Goal: Information Seeking & Learning: Learn about a topic

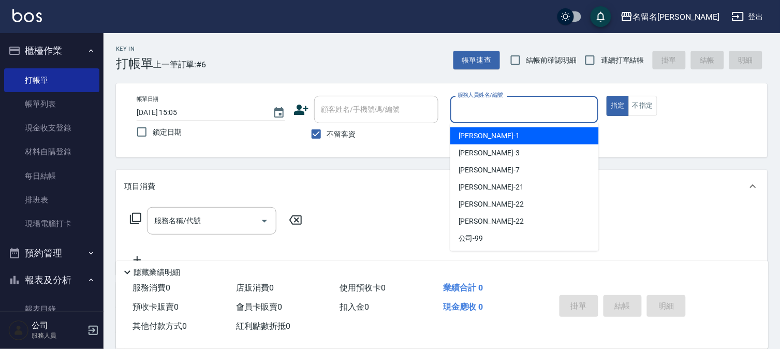
click at [587, 105] on input "服務人員姓名/編號" at bounding box center [524, 109] width 139 height 18
type input "[PERSON_NAME]-7"
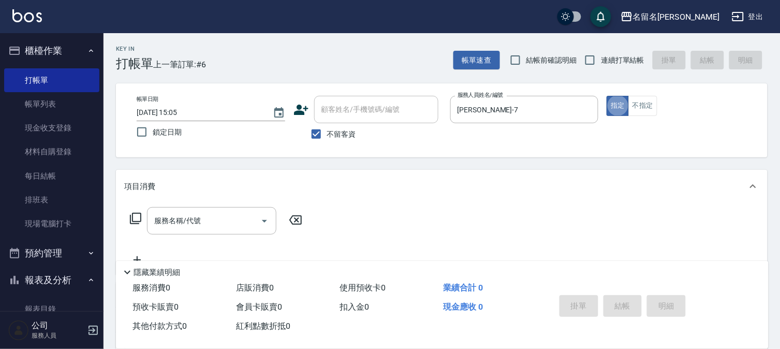
type button "true"
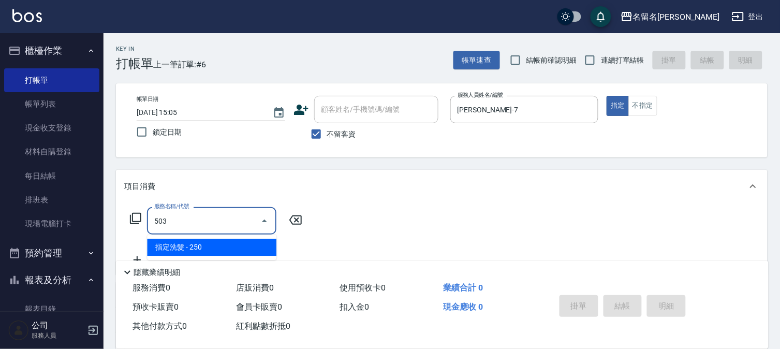
type input "指定洗髮(503)"
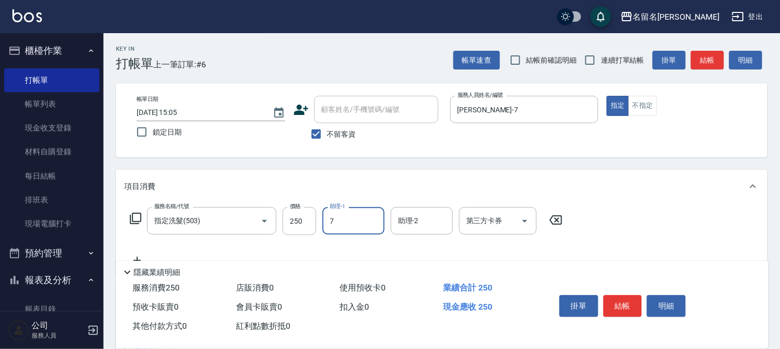
type input "[PERSON_NAME]-7"
click at [633, 302] on button "結帳" at bounding box center [622, 306] width 39 height 22
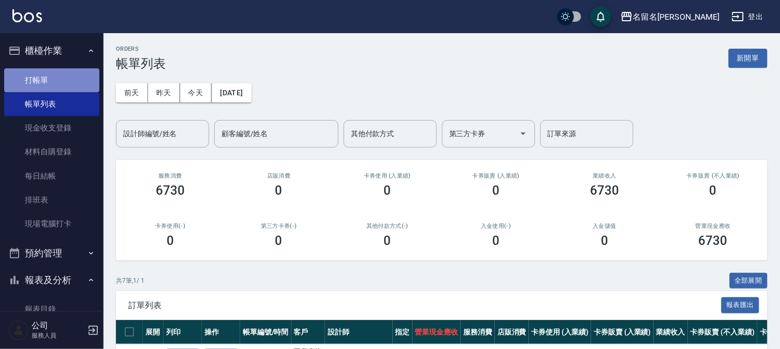
click at [54, 82] on link "打帳單" at bounding box center [51, 80] width 95 height 24
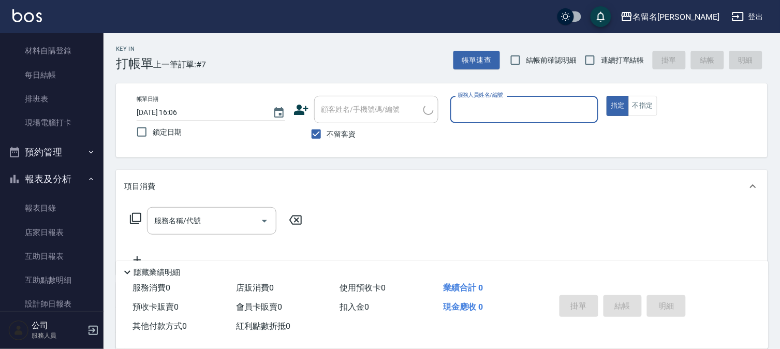
scroll to position [115, 0]
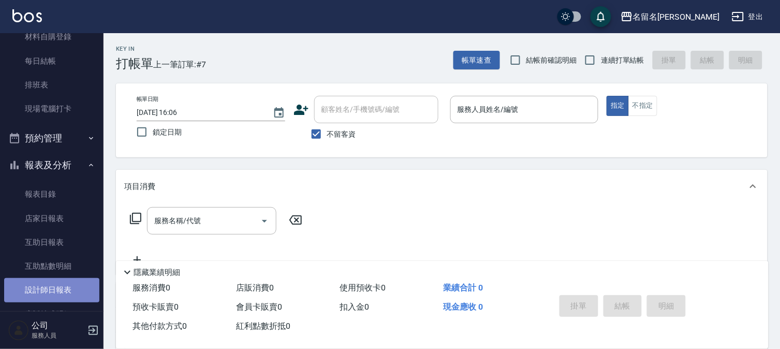
click at [60, 285] on link "設計師日報表" at bounding box center [51, 290] width 95 height 24
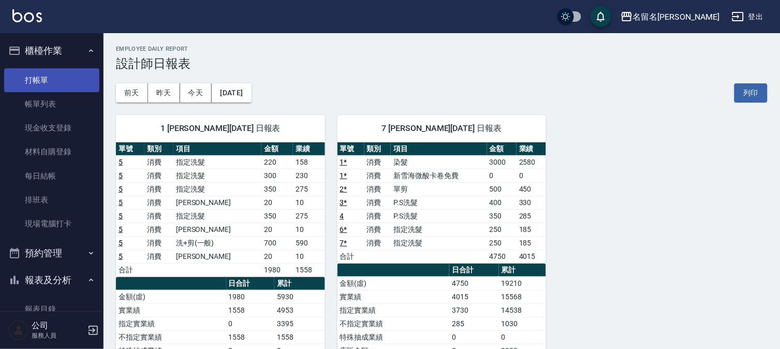
click at [75, 69] on link "打帳單" at bounding box center [51, 80] width 95 height 24
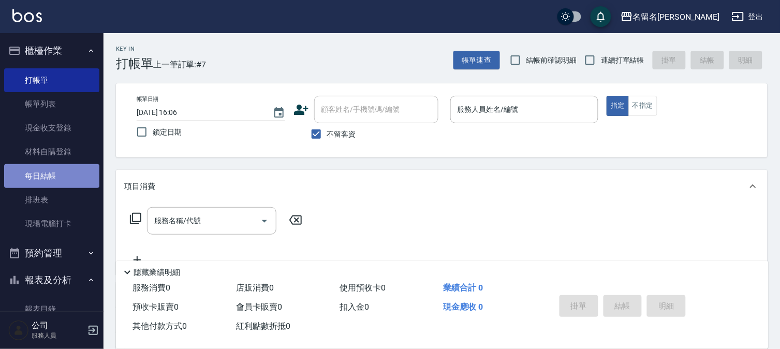
click at [64, 173] on link "每日結帳" at bounding box center [51, 176] width 95 height 24
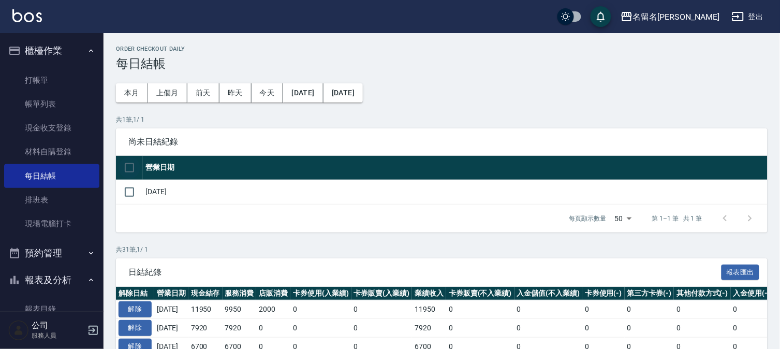
click at [128, 165] on input "checkbox" at bounding box center [129, 168] width 22 height 22
checkbox input "true"
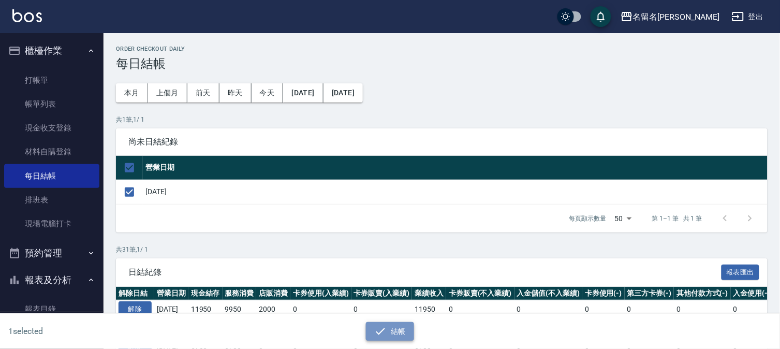
click at [383, 325] on icon "button" at bounding box center [380, 331] width 12 height 12
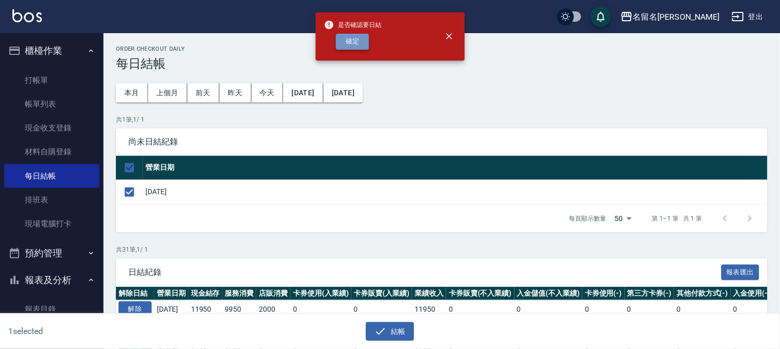
click at [366, 38] on button "確定" at bounding box center [352, 42] width 33 height 16
checkbox input "false"
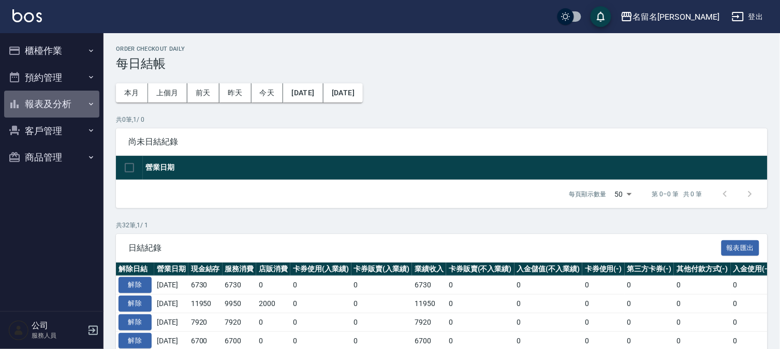
click at [45, 96] on button "報表及分析" at bounding box center [51, 104] width 95 height 27
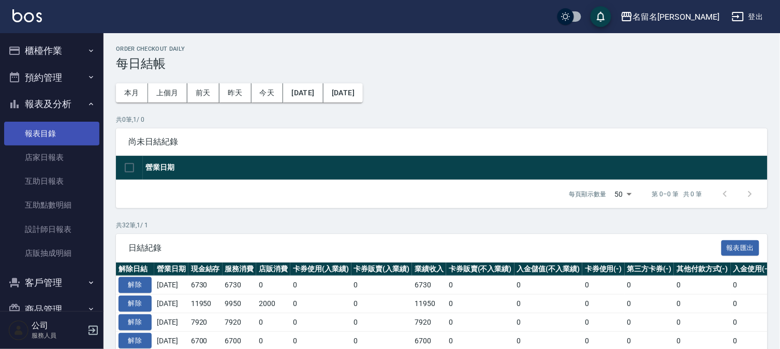
click at [55, 129] on link "報表目錄" at bounding box center [51, 134] width 95 height 24
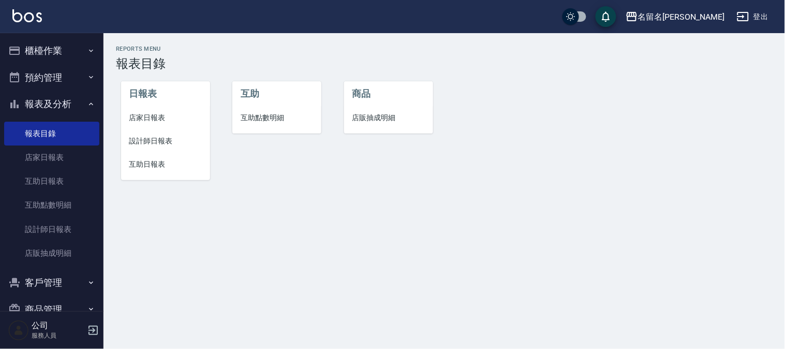
click at [138, 116] on span "店家日報表" at bounding box center [165, 117] width 72 height 11
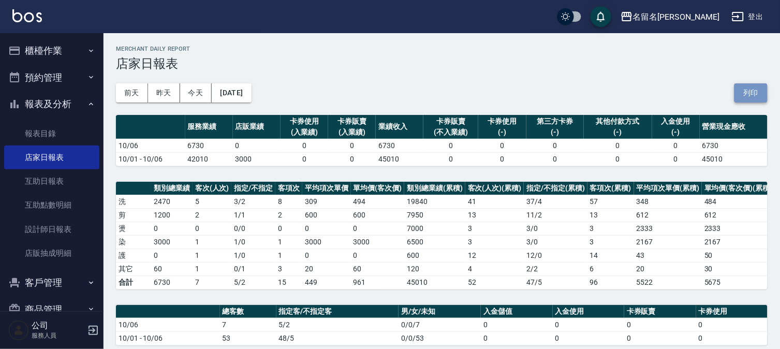
click at [757, 88] on button "列印" at bounding box center [750, 92] width 33 height 19
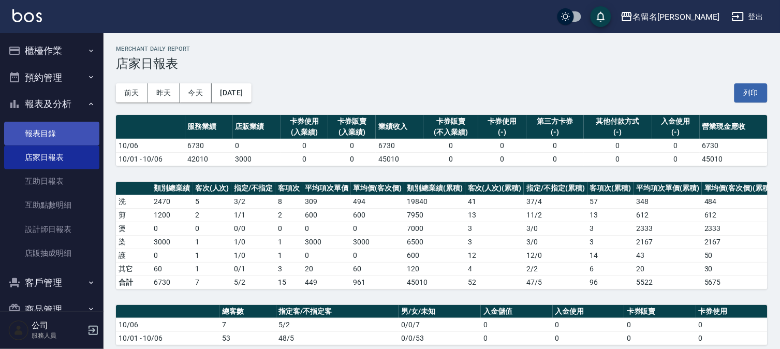
click at [58, 132] on link "報表目錄" at bounding box center [51, 134] width 95 height 24
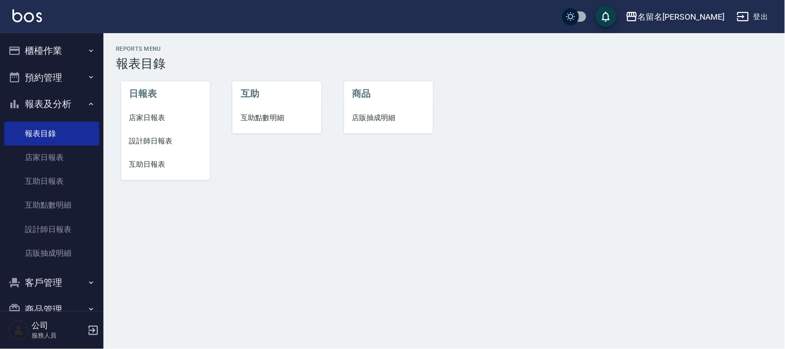
click at [154, 140] on span "設計師日報表" at bounding box center [165, 141] width 72 height 11
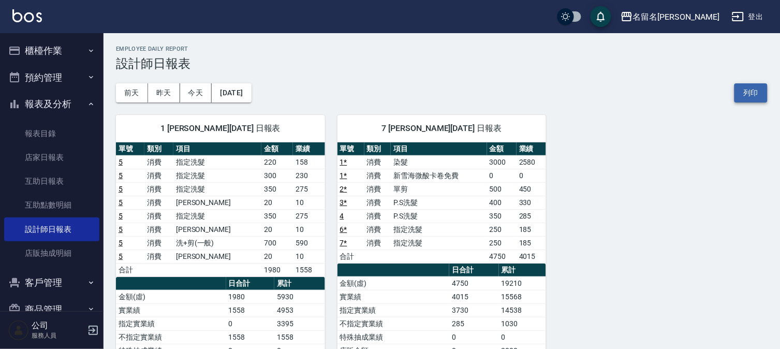
click at [739, 87] on button "列印" at bounding box center [750, 92] width 33 height 19
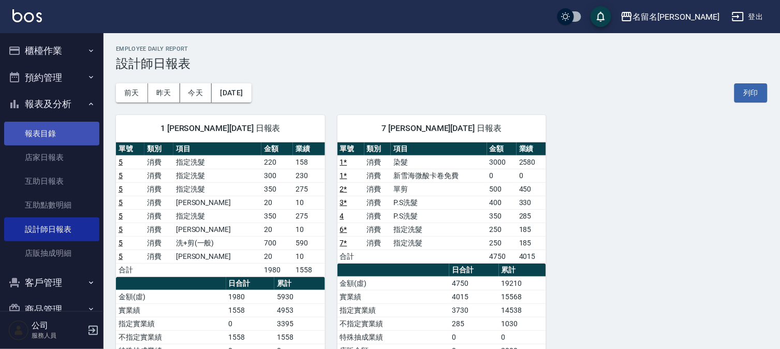
click at [55, 128] on link "報表目錄" at bounding box center [51, 134] width 95 height 24
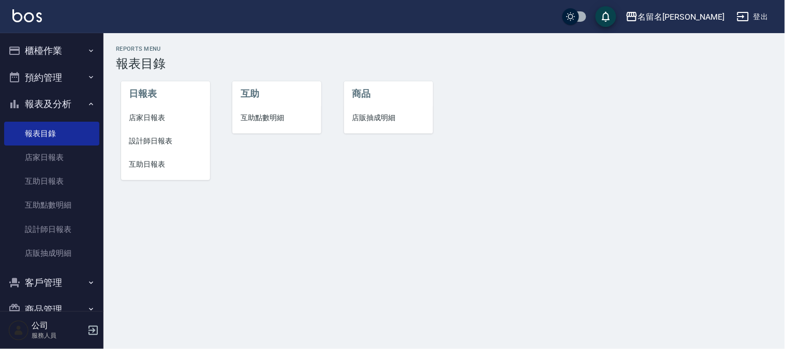
click at [148, 161] on span "互助日報表" at bounding box center [165, 164] width 72 height 11
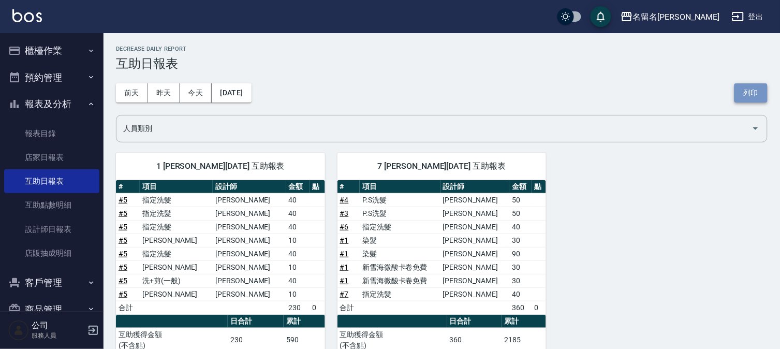
click at [746, 92] on button "列印" at bounding box center [750, 92] width 33 height 19
